Goal: Transaction & Acquisition: Subscribe to service/newsletter

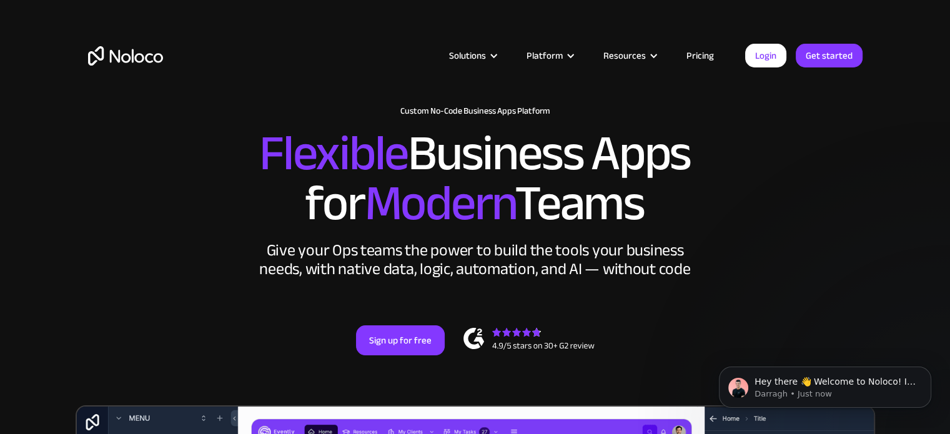
click at [707, 59] on link "Pricing" at bounding box center [700, 55] width 59 height 16
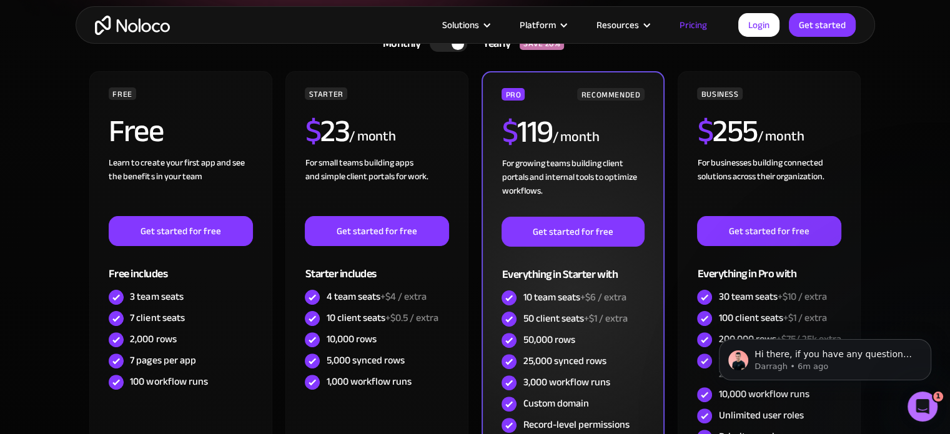
scroll to position [312, 0]
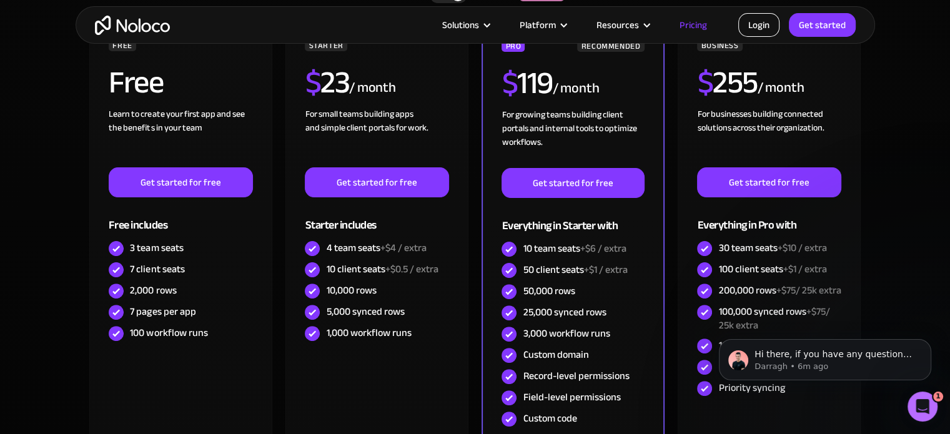
click at [758, 26] on link "Login" at bounding box center [759, 25] width 41 height 24
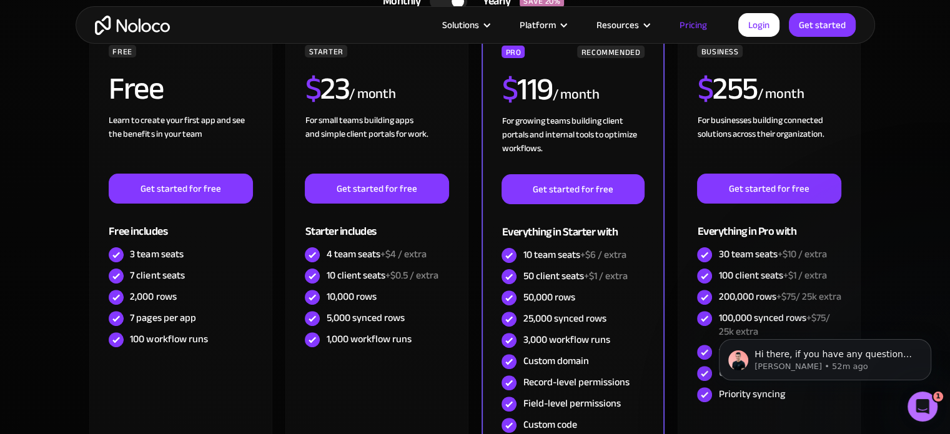
scroll to position [327, 0]
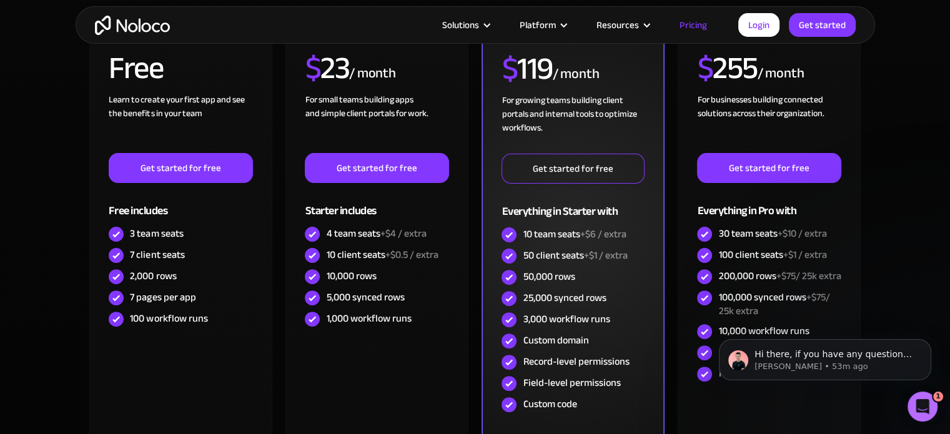
click at [544, 172] on link "Get started for free" at bounding box center [573, 169] width 142 height 30
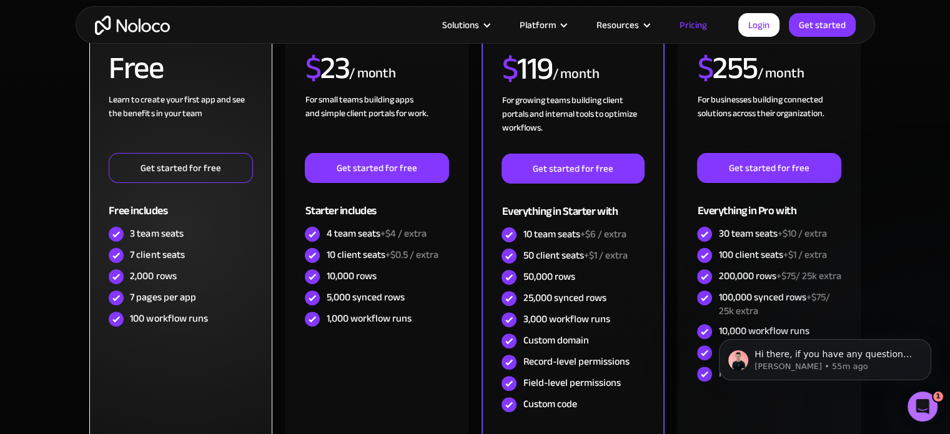
click at [151, 172] on link "Get started for free" at bounding box center [181, 168] width 144 height 30
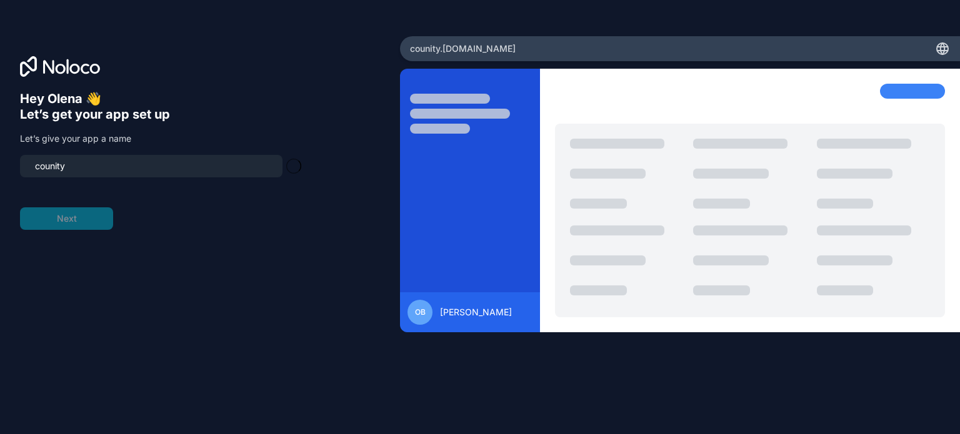
type input "counity-app"
click at [98, 219] on button "Next" at bounding box center [66, 218] width 93 height 22
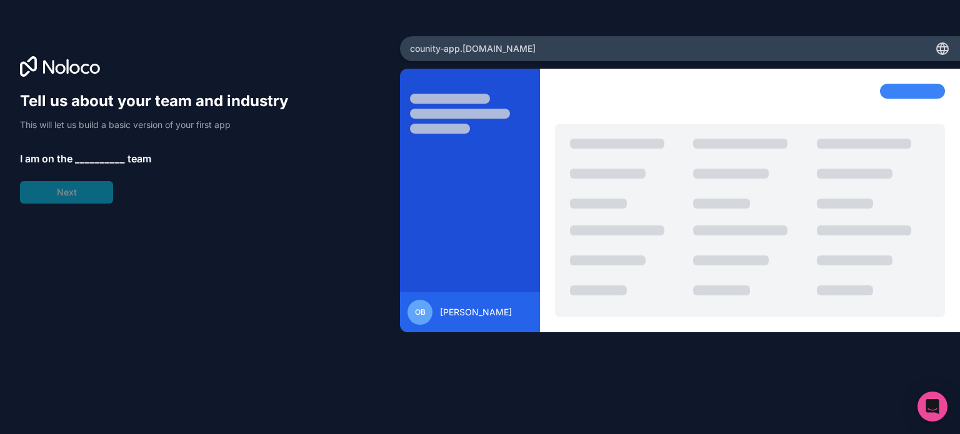
click at [87, 188] on div "Tell us about your team and industry This will let us build a basic version of …" at bounding box center [160, 147] width 280 height 112
click at [92, 161] on span "__________" at bounding box center [100, 158] width 50 height 15
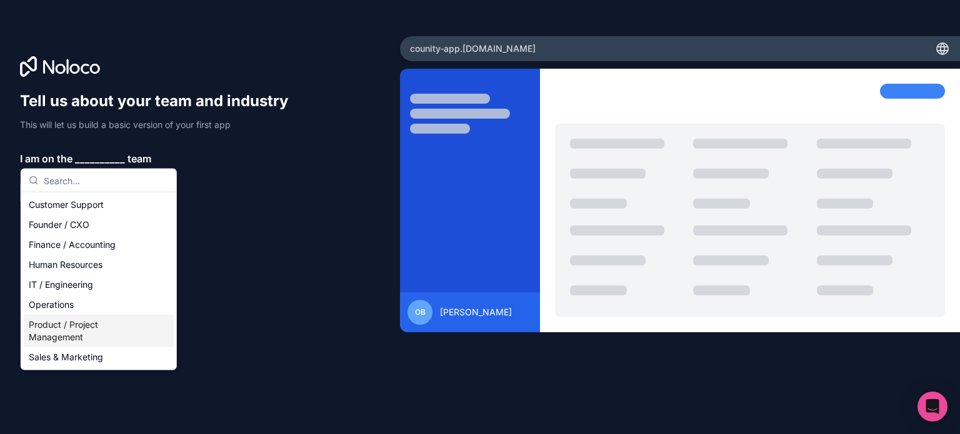
click at [67, 329] on div "Product / Project Management" at bounding box center [99, 331] width 150 height 32
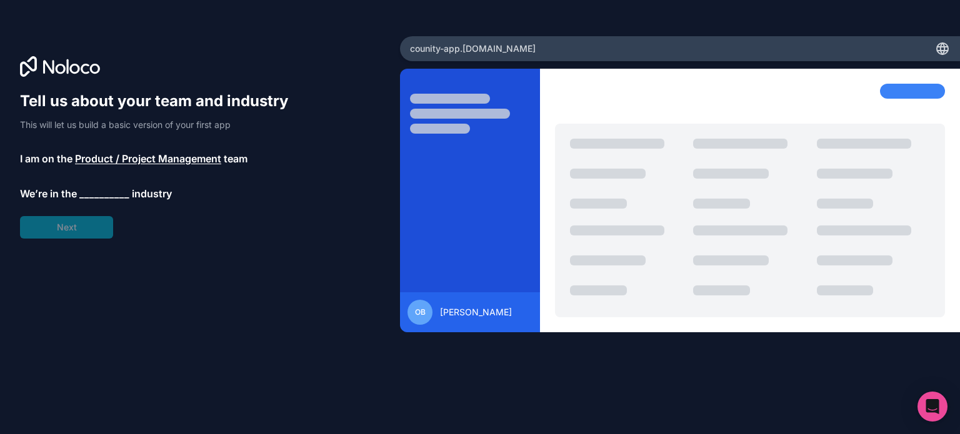
click at [101, 194] on span "__________" at bounding box center [104, 193] width 50 height 15
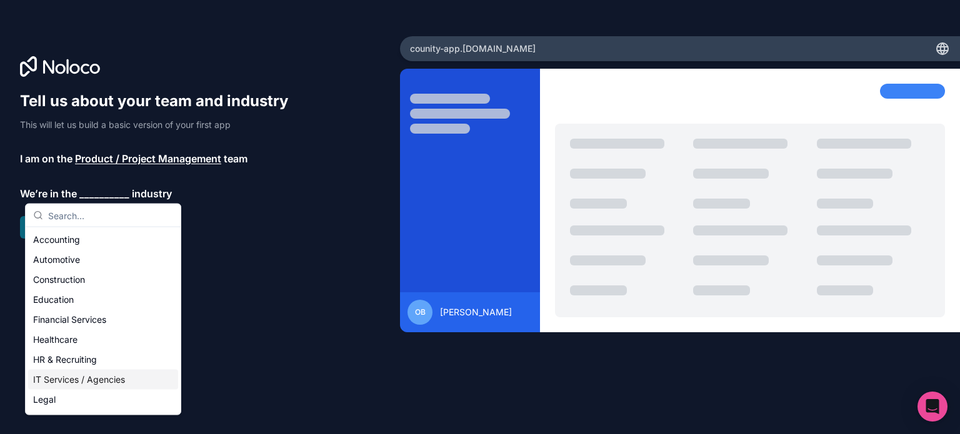
click at [82, 376] on div "IT Services / Agencies" at bounding box center [103, 380] width 150 height 20
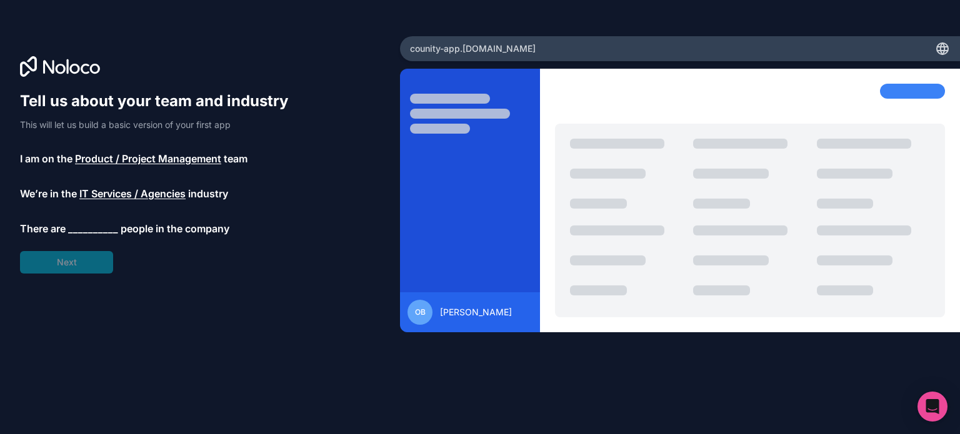
click at [109, 221] on span "__________" at bounding box center [93, 228] width 50 height 15
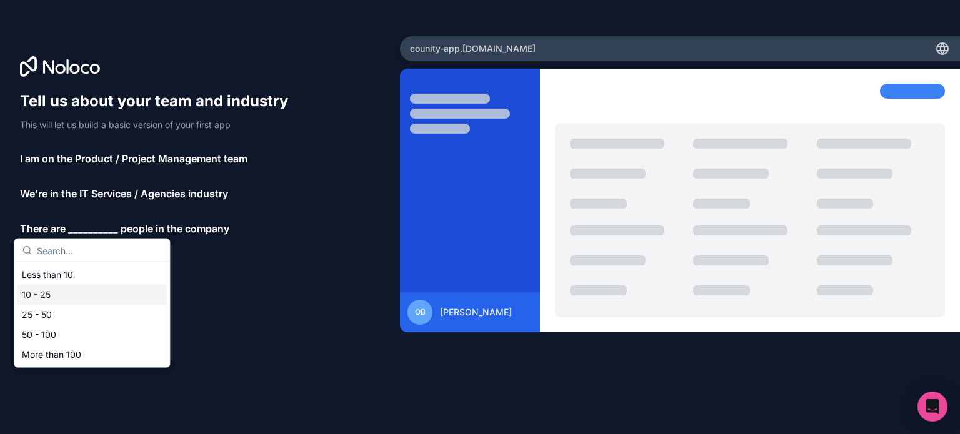
click at [85, 289] on div "10 - 25" at bounding box center [92, 295] width 150 height 20
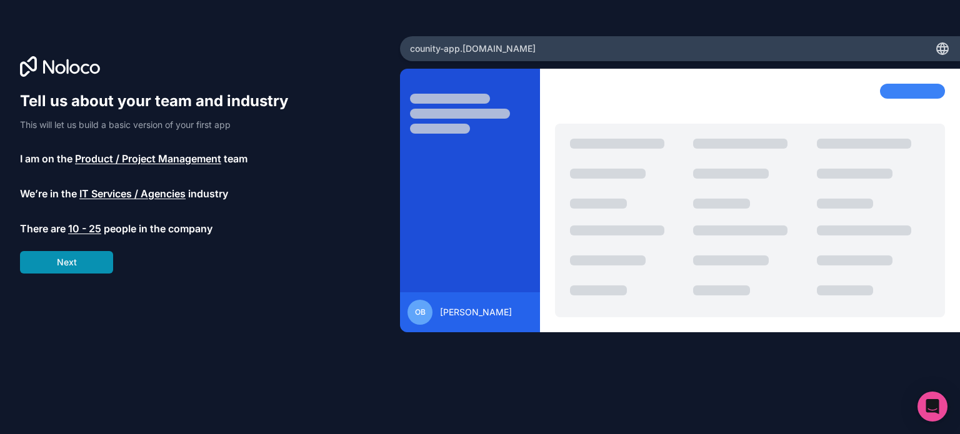
click at [85, 254] on button "Next" at bounding box center [66, 262] width 93 height 22
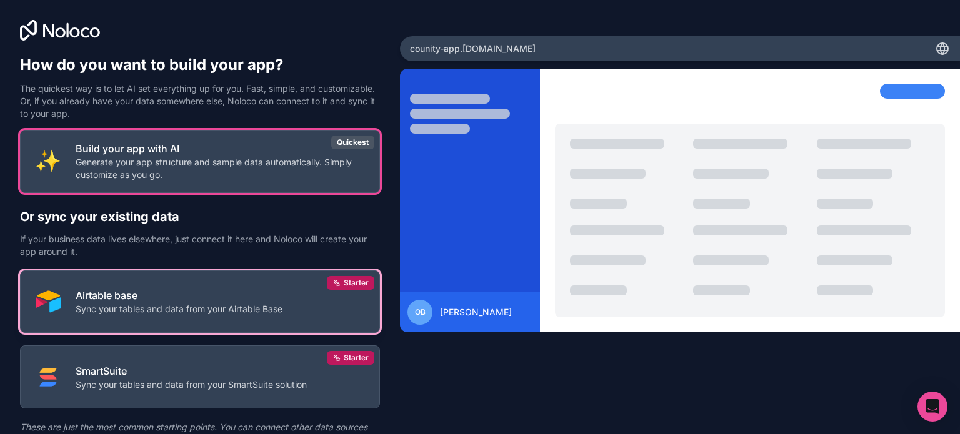
click at [136, 294] on p "Airtable base" at bounding box center [179, 295] width 207 height 15
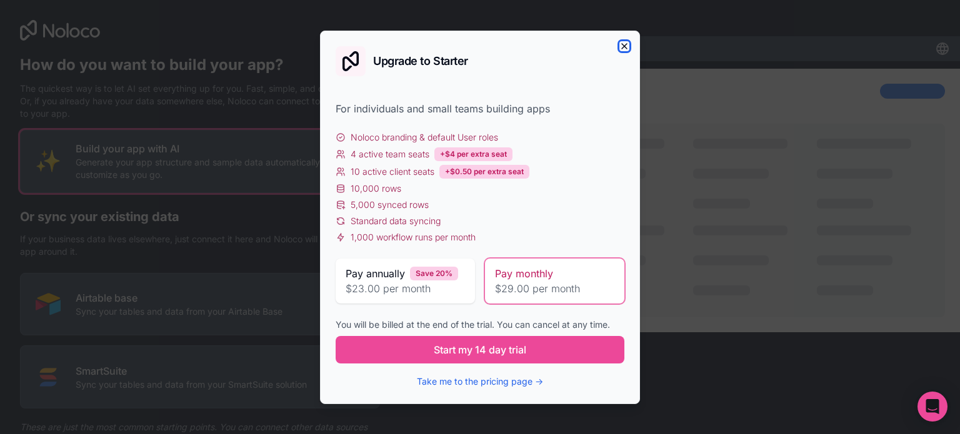
click at [622, 46] on icon "button" at bounding box center [624, 46] width 10 height 10
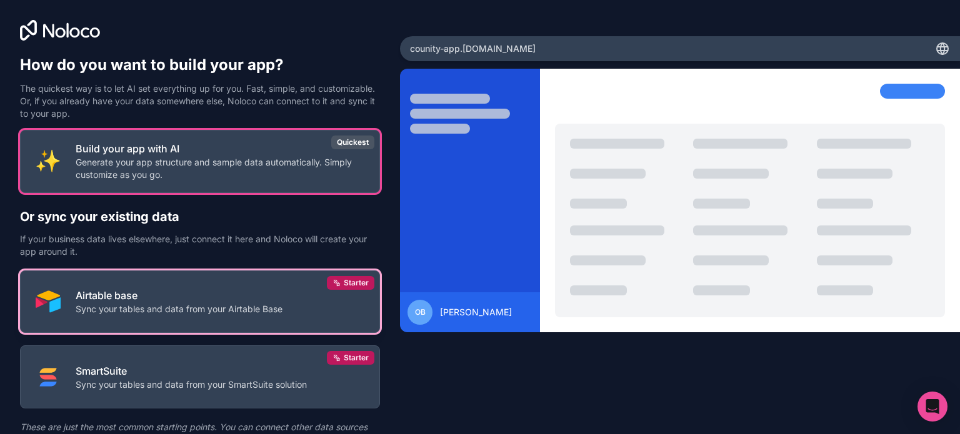
click at [318, 307] on button "Airtable base Sync your tables and data from your Airtable Base Starter" at bounding box center [200, 302] width 360 height 63
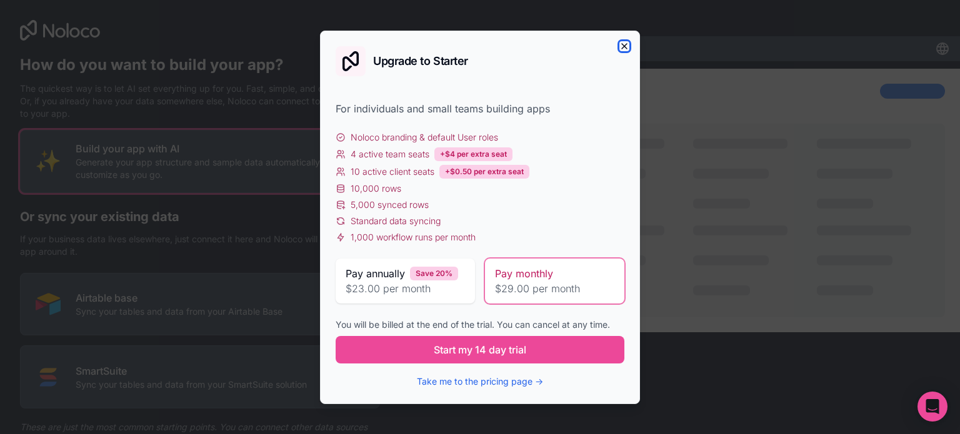
click at [622, 43] on icon "button" at bounding box center [624, 46] width 10 height 10
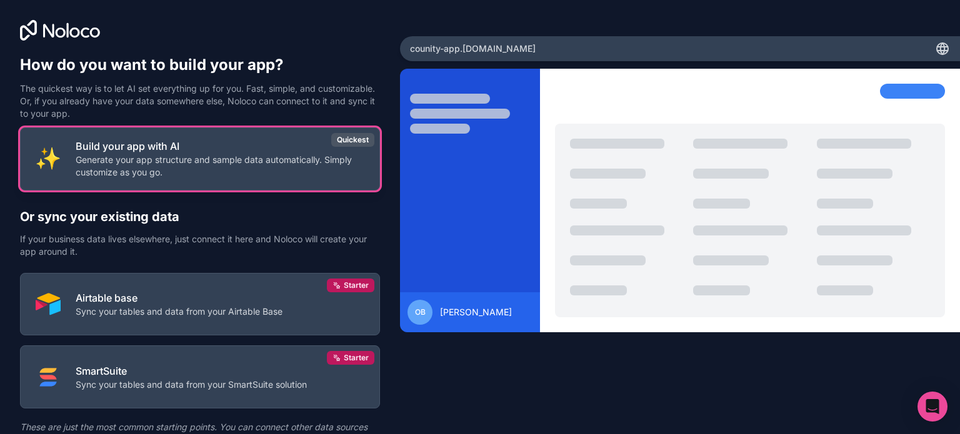
click at [245, 147] on p "Build your app with AI" at bounding box center [220, 146] width 289 height 15
click at [114, 161] on p "Generate your app structure and sample data automatically. Simply customize as …" at bounding box center [220, 166] width 289 height 25
click at [217, 161] on p "Generate your app structure and sample data automatically. Simply customize as …" at bounding box center [220, 166] width 289 height 25
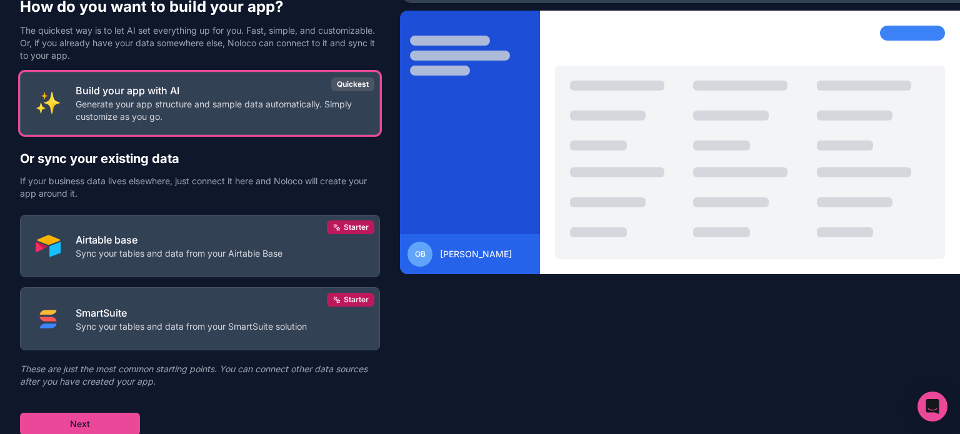
scroll to position [57, 0]
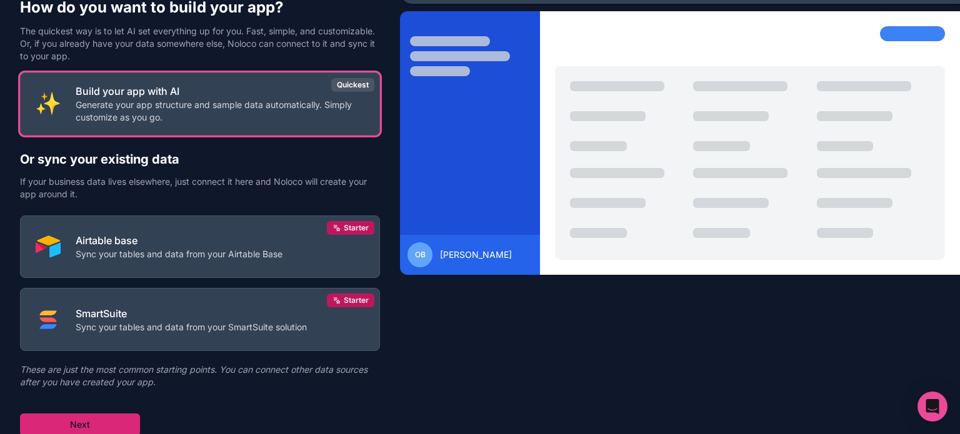
click at [127, 422] on button "Next" at bounding box center [80, 425] width 120 height 22
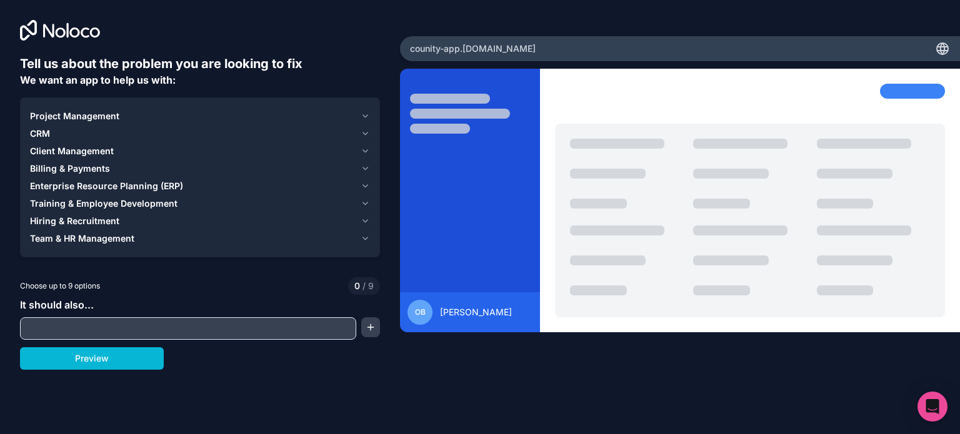
click at [114, 326] on input "text" at bounding box center [188, 328] width 330 height 17
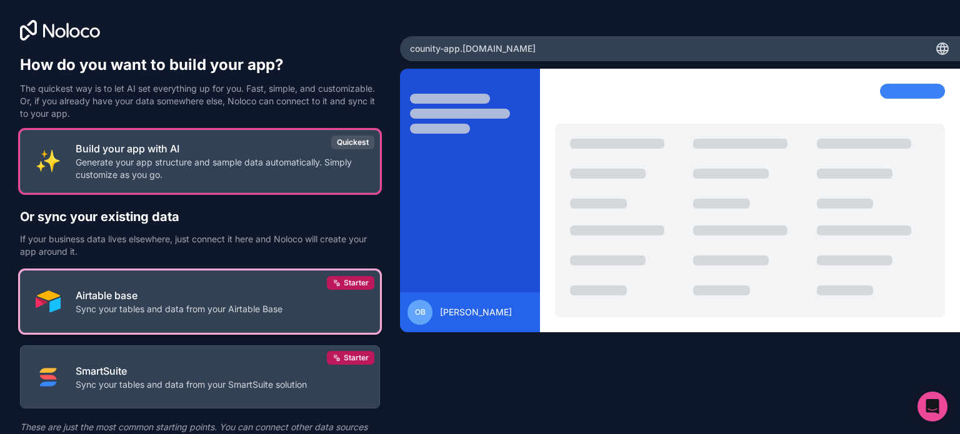
click at [209, 304] on div "Airtable base Sync your tables and data from your Airtable Base" at bounding box center [179, 301] width 207 height 27
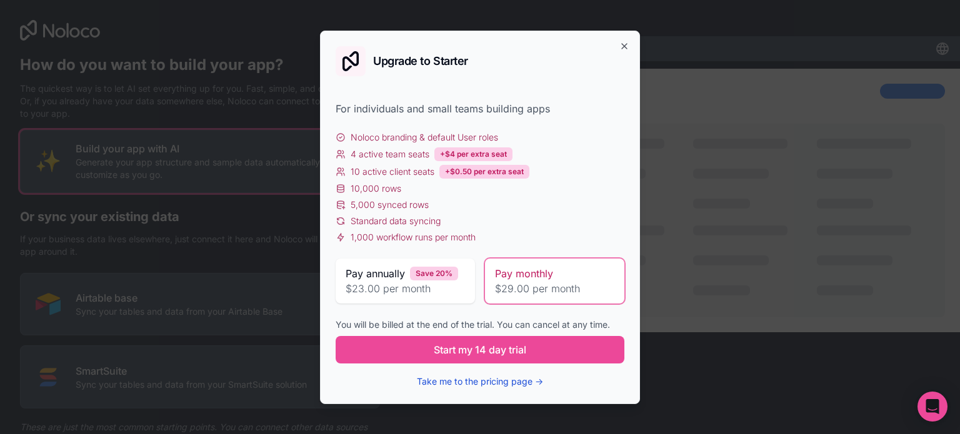
click at [526, 379] on button "Take me to the pricing page →" at bounding box center [480, 382] width 126 height 12
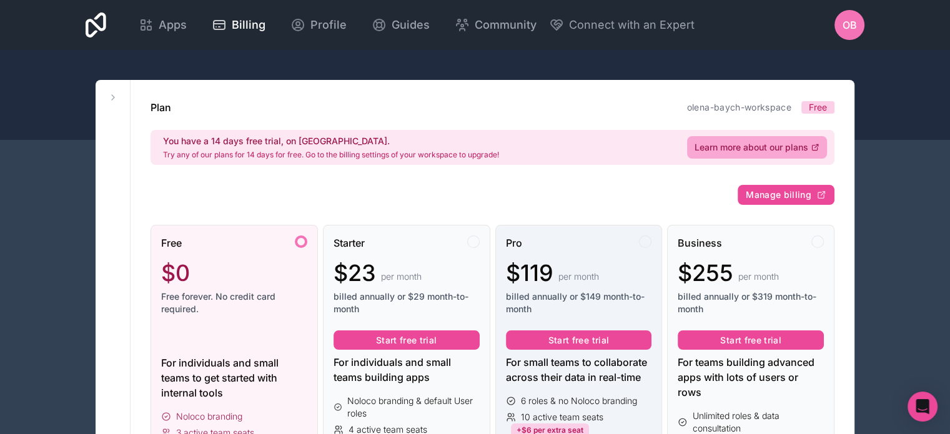
click at [614, 271] on div "$119 per month" at bounding box center [579, 273] width 146 height 25
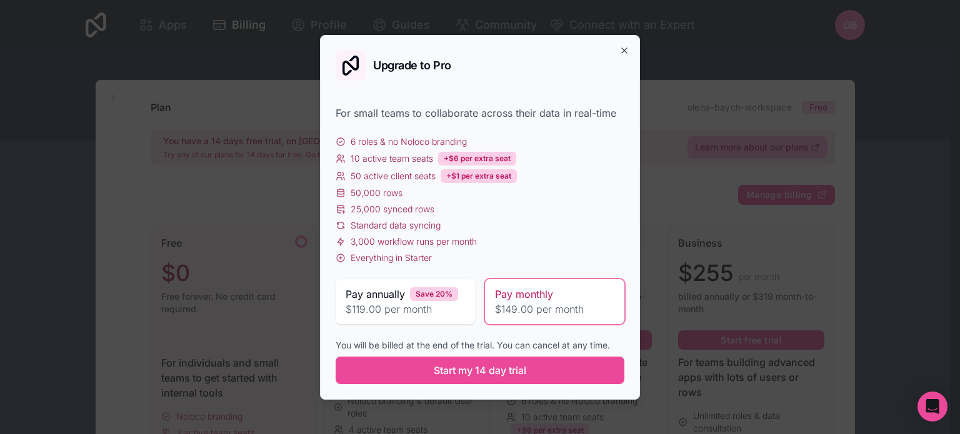
click at [529, 302] on span "$149.00 per month" at bounding box center [554, 309] width 119 height 15
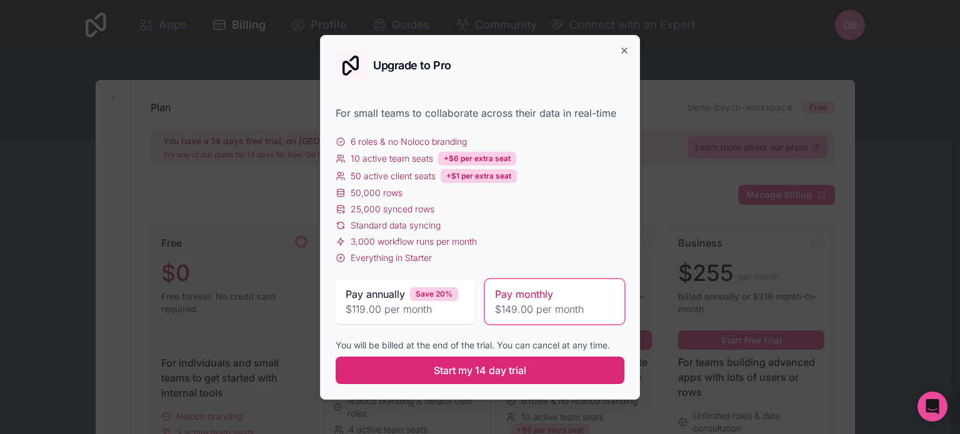
click at [497, 370] on span "Start my 14 day trial" at bounding box center [480, 370] width 92 height 15
